Goal: Information Seeking & Learning: Learn about a topic

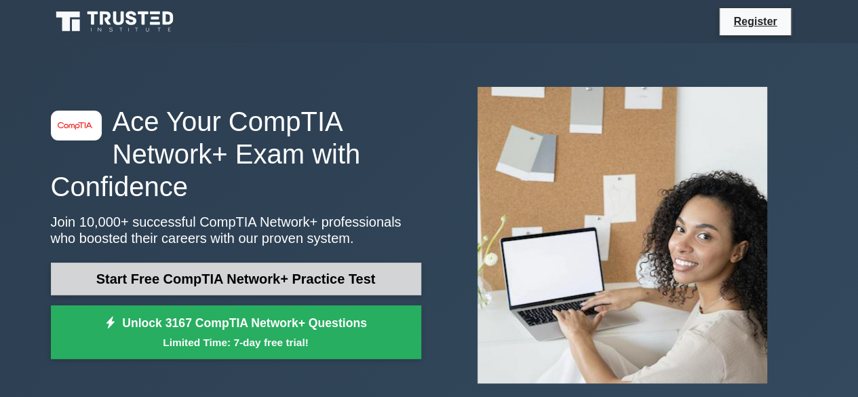
click at [284, 275] on link "Start Free CompTIA Network+ Practice Test" at bounding box center [236, 279] width 370 height 33
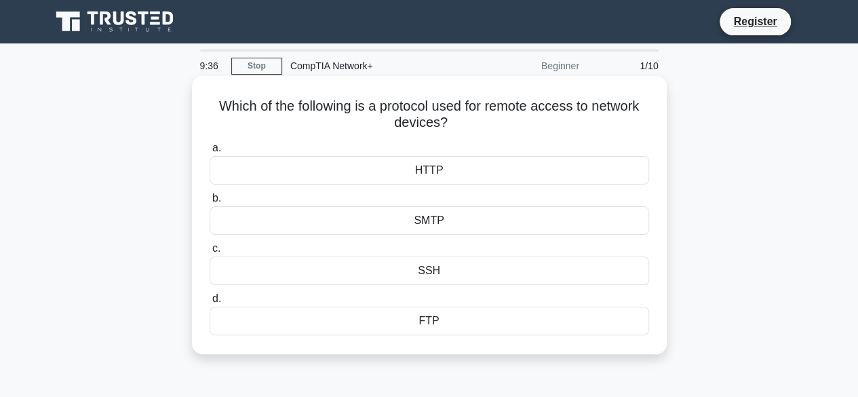
click at [406, 265] on div "SSH" at bounding box center [430, 270] width 440 height 28
click at [210, 253] on input "c. SSH" at bounding box center [210, 248] width 0 height 9
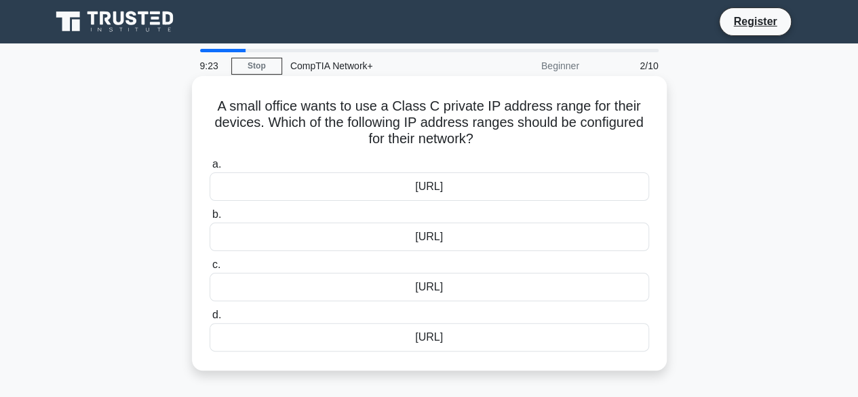
click at [432, 237] on div "[URL]" at bounding box center [430, 237] width 440 height 28
click at [210, 219] on input "b. [URL]" at bounding box center [210, 214] width 0 height 9
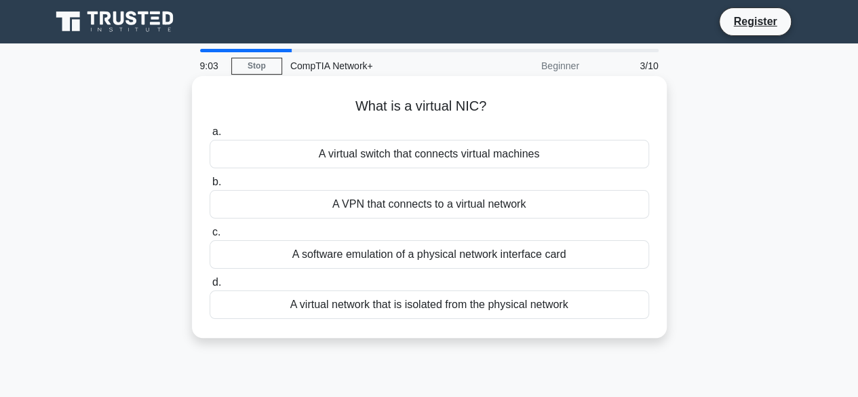
click at [474, 256] on div "A software emulation of a physical network interface card" at bounding box center [430, 254] width 440 height 28
click at [210, 237] on input "c. A software emulation of a physical network interface card" at bounding box center [210, 232] width 0 height 9
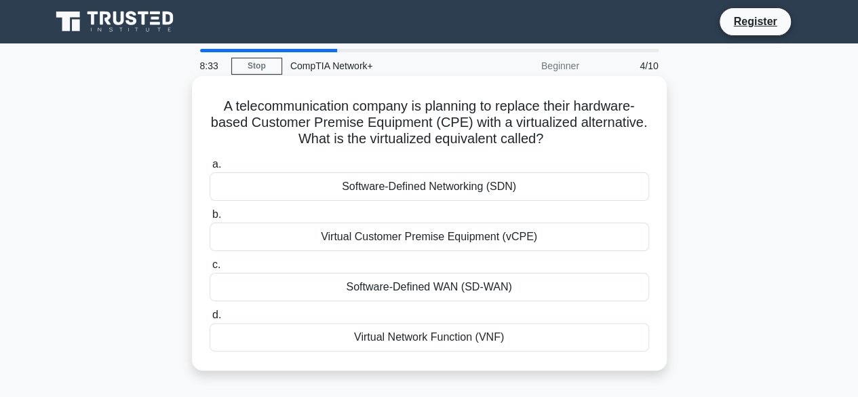
click at [457, 233] on div "Virtual Customer Premise Equipment (vCPE)" at bounding box center [430, 237] width 440 height 28
click at [210, 219] on input "b. Virtual Customer Premise Equipment (vCPE)" at bounding box center [210, 214] width 0 height 9
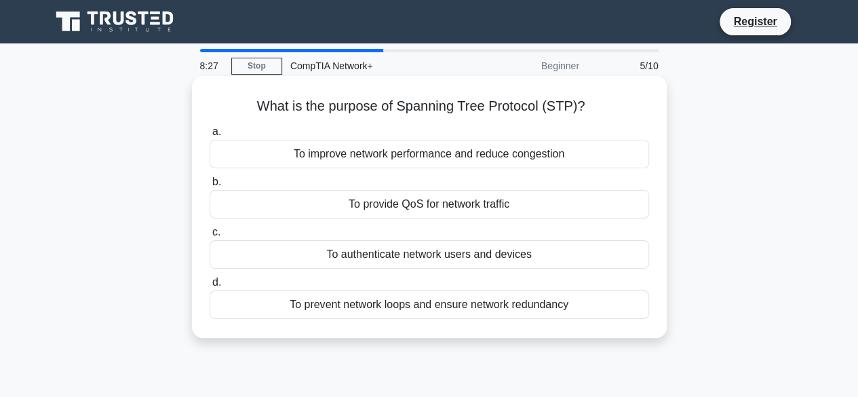
click at [459, 202] on div "To provide QoS for network traffic" at bounding box center [430, 204] width 440 height 28
click at [210, 187] on input "b. To provide QoS for network traffic" at bounding box center [210, 182] width 0 height 9
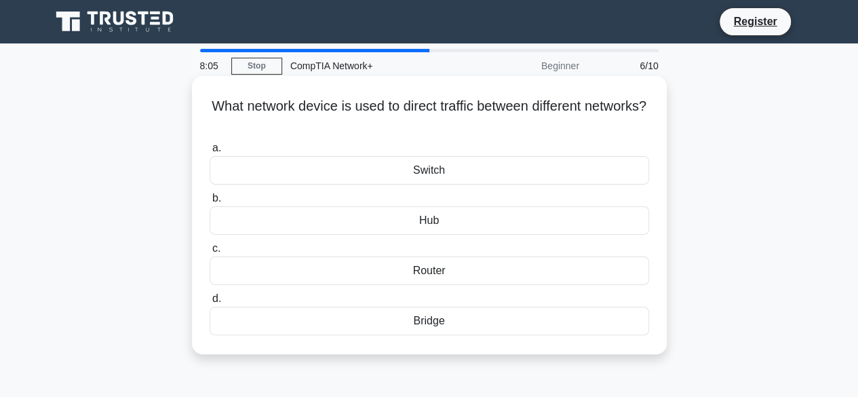
click at [422, 271] on div "Router" at bounding box center [430, 270] width 440 height 28
click at [210, 253] on input "c. Router" at bounding box center [210, 248] width 0 height 9
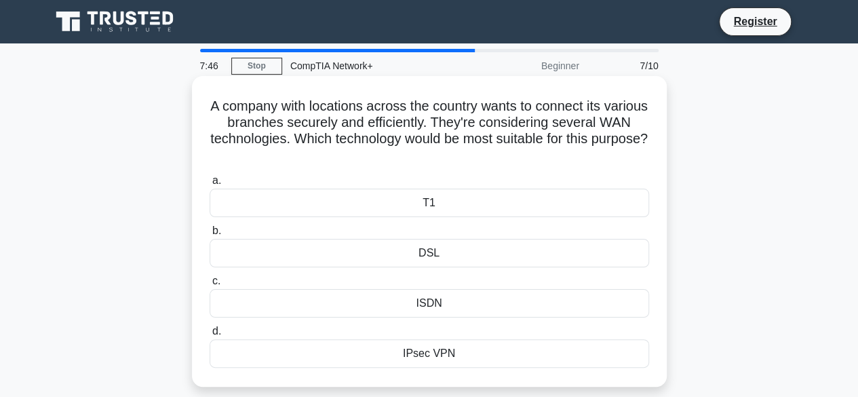
click at [447, 256] on div "DSL" at bounding box center [430, 253] width 440 height 28
click at [210, 235] on input "b. DSL" at bounding box center [210, 231] width 0 height 9
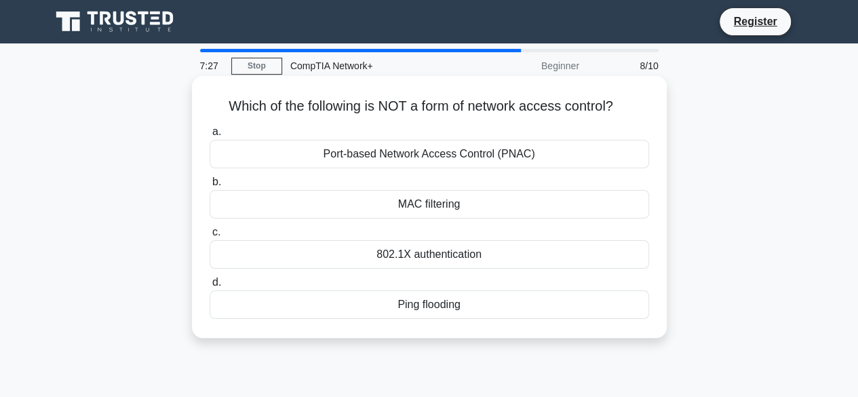
click at [391, 159] on div "Port-based Network Access Control (PNAC)" at bounding box center [430, 154] width 440 height 28
click at [210, 136] on input "a. Port-based Network Access Control (PNAC)" at bounding box center [210, 132] width 0 height 9
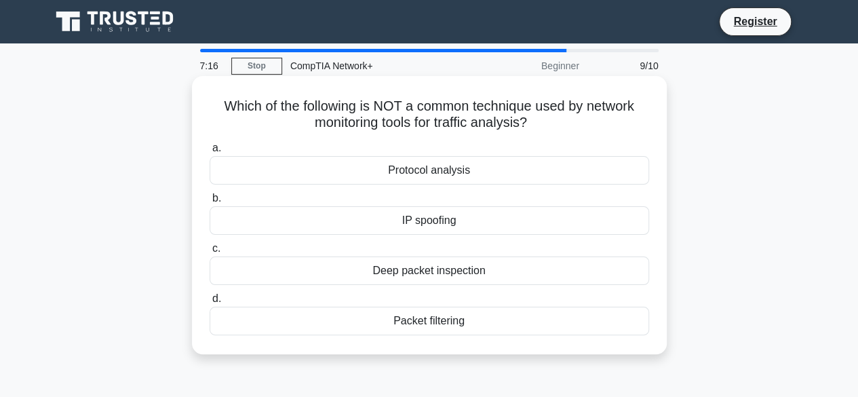
click at [470, 272] on div "Deep packet inspection" at bounding box center [430, 270] width 440 height 28
click at [210, 253] on input "c. Deep packet inspection" at bounding box center [210, 248] width 0 height 9
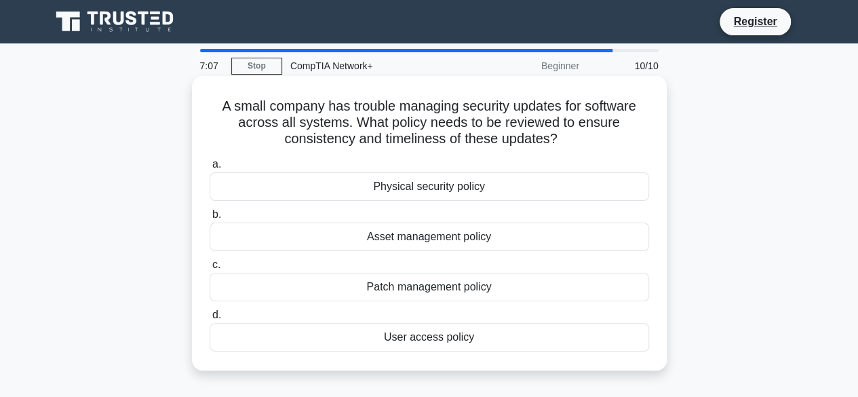
click at [432, 230] on div "Asset management policy" at bounding box center [430, 237] width 440 height 28
click at [210, 219] on input "b. Asset management policy" at bounding box center [210, 214] width 0 height 9
